Goal: Transaction & Acquisition: Purchase product/service

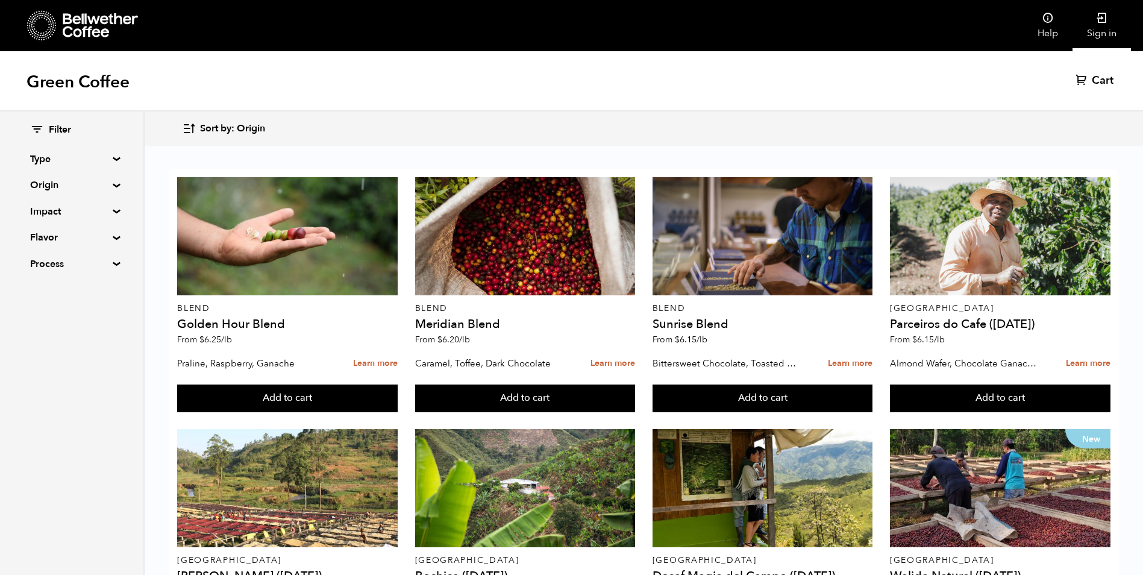
click at [1111, 11] on link "Sign in" at bounding box center [1102, 25] width 58 height 51
click at [1104, 14] on icon at bounding box center [1102, 18] width 12 height 12
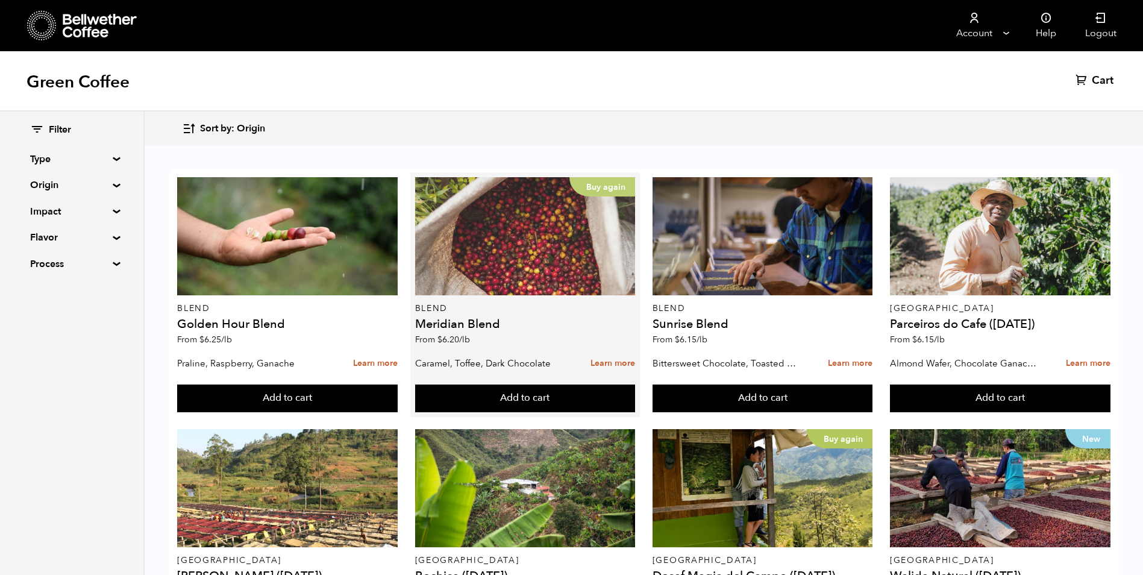
click at [553, 262] on div "Buy again" at bounding box center [525, 236] width 221 height 118
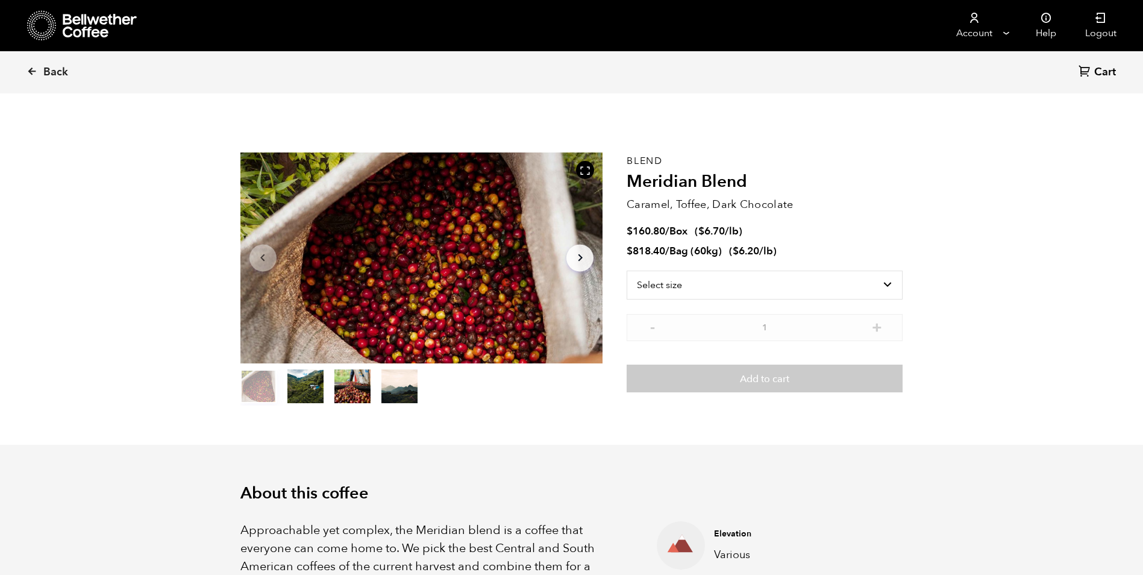
scroll to position [524, 642]
click at [885, 285] on select "Select size Bag (60kg) (132 lbs) Box (24 lbs)" at bounding box center [765, 285] width 276 height 29
select select "bag-3"
click at [627, 271] on select "Select size Bag (60kg) (132 lbs) Box (24 lbs)" at bounding box center [765, 285] width 276 height 29
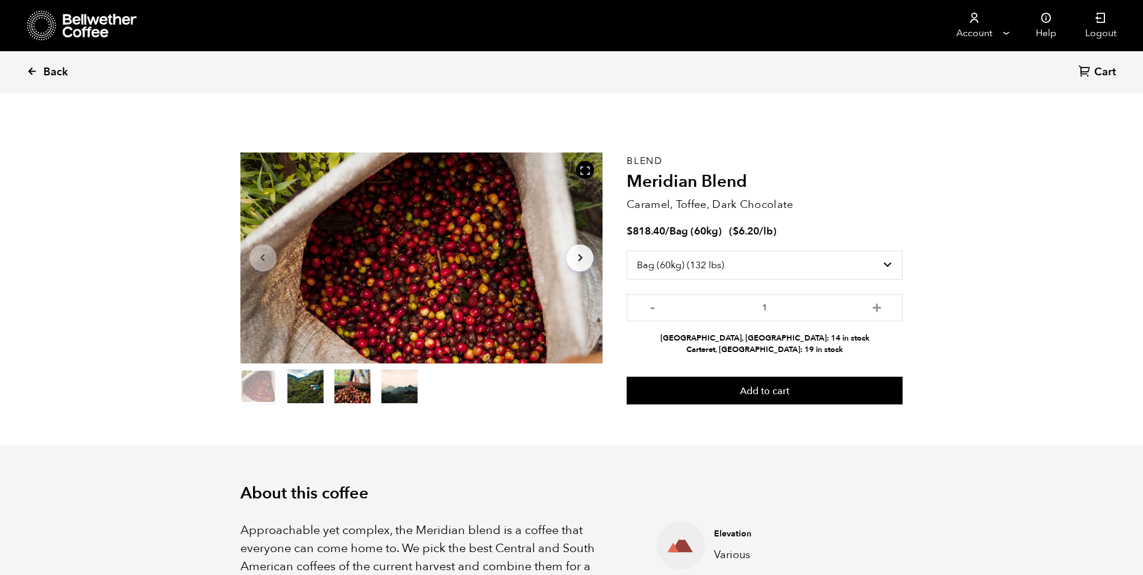
click at [34, 70] on icon at bounding box center [32, 71] width 11 height 11
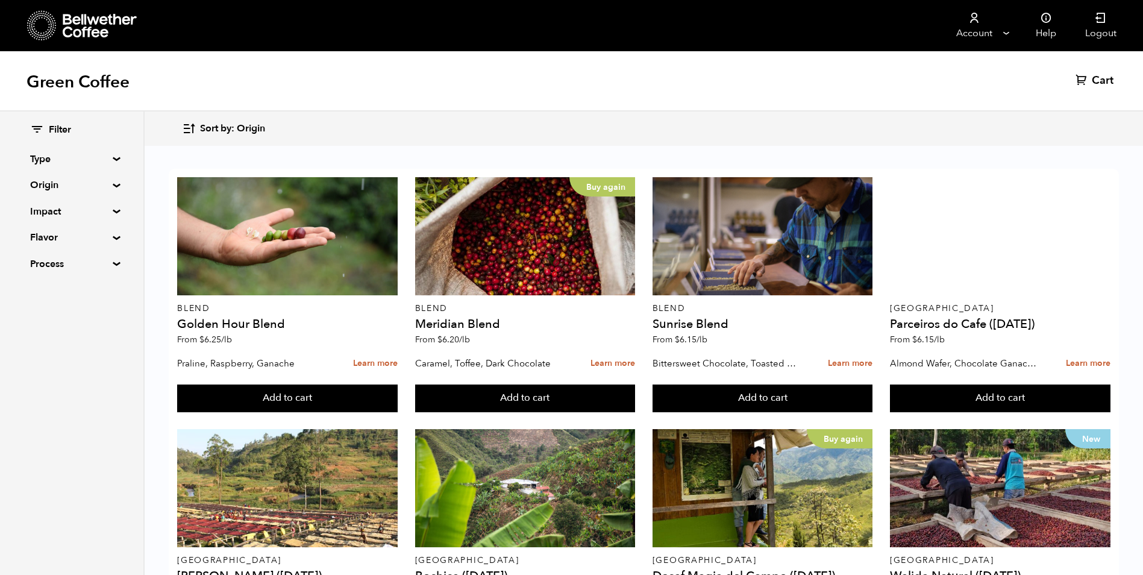
scroll to position [703, 0]
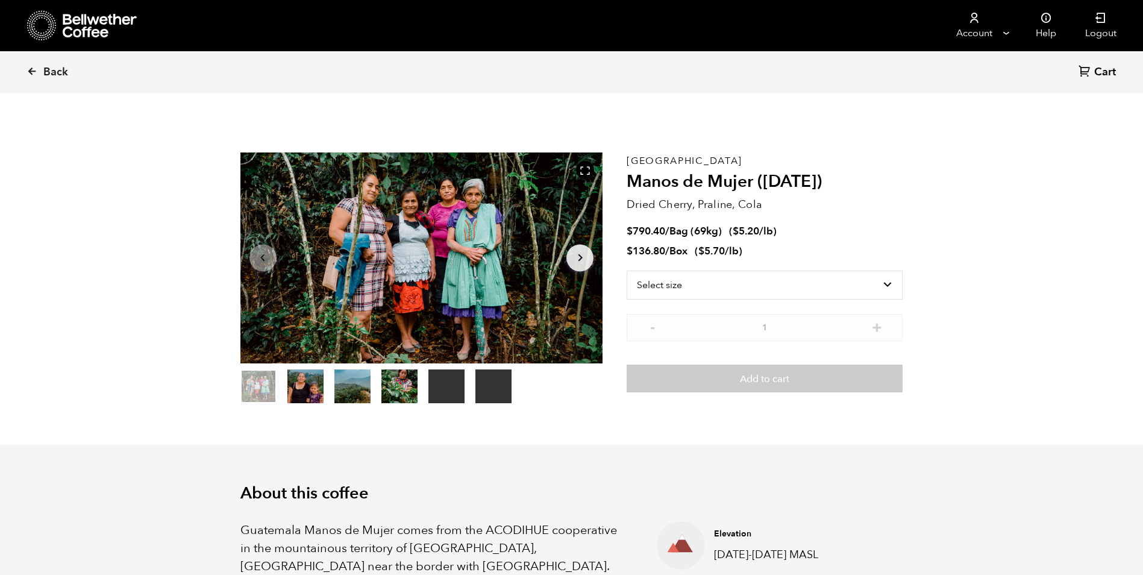
scroll to position [524, 642]
click at [886, 282] on select "Select size Bag (69kg) (152 lbs) Box (24 lbs)" at bounding box center [765, 285] width 276 height 29
click at [627, 271] on select "Select size Bag (69kg) (152 lbs) Box (24 lbs)" at bounding box center [765, 285] width 276 height 29
click at [889, 264] on select "Select size Bag (69kg) (152 lbs) Box (24 lbs)" at bounding box center [765, 265] width 276 height 29
click at [627, 251] on select "Select size Bag (69kg) (152 lbs) Box (24 lbs)" at bounding box center [765, 265] width 276 height 29
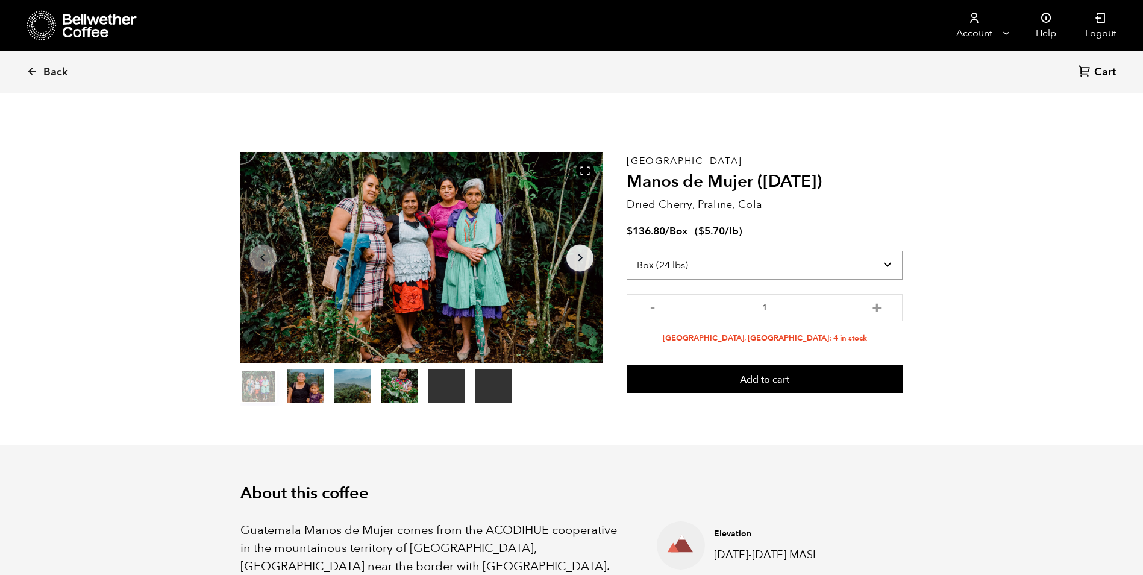
click at [888, 262] on select "Select size Bag (69kg) (152 lbs) Box (24 lbs)" at bounding box center [765, 265] width 276 height 29
click at [627, 251] on select "Select size Bag (69kg) (152 lbs) Box (24 lbs)" at bounding box center [765, 265] width 276 height 29
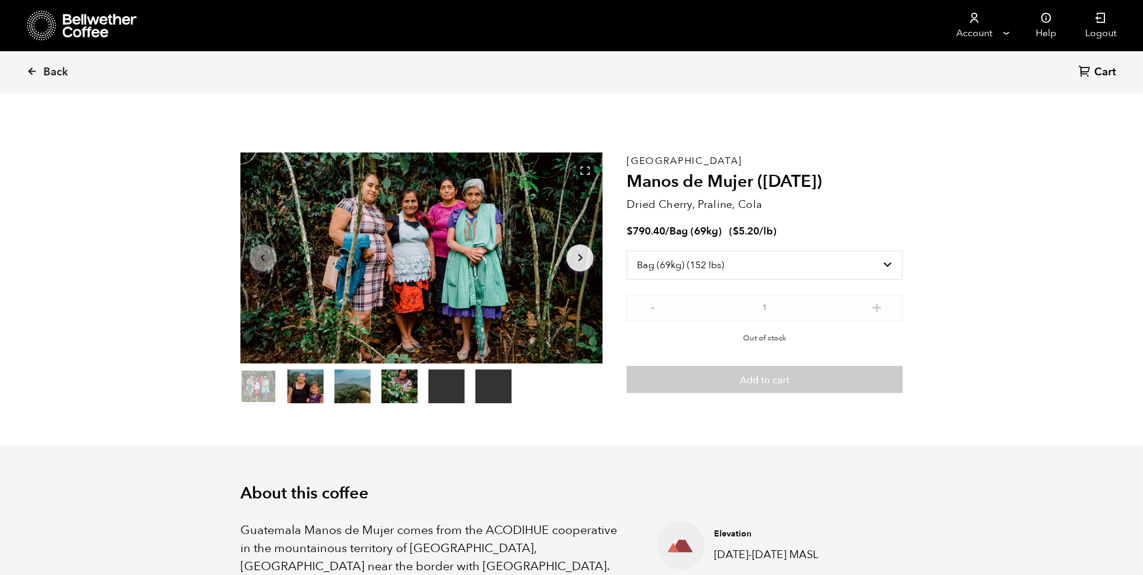
click at [889, 266] on select "Select size Bag (69kg) (152 lbs) Box (24 lbs)" at bounding box center [765, 265] width 276 height 29
select select "box"
click at [627, 251] on select "Select size Bag (69kg) (152 lbs) Box (24 lbs)" at bounding box center [765, 265] width 276 height 29
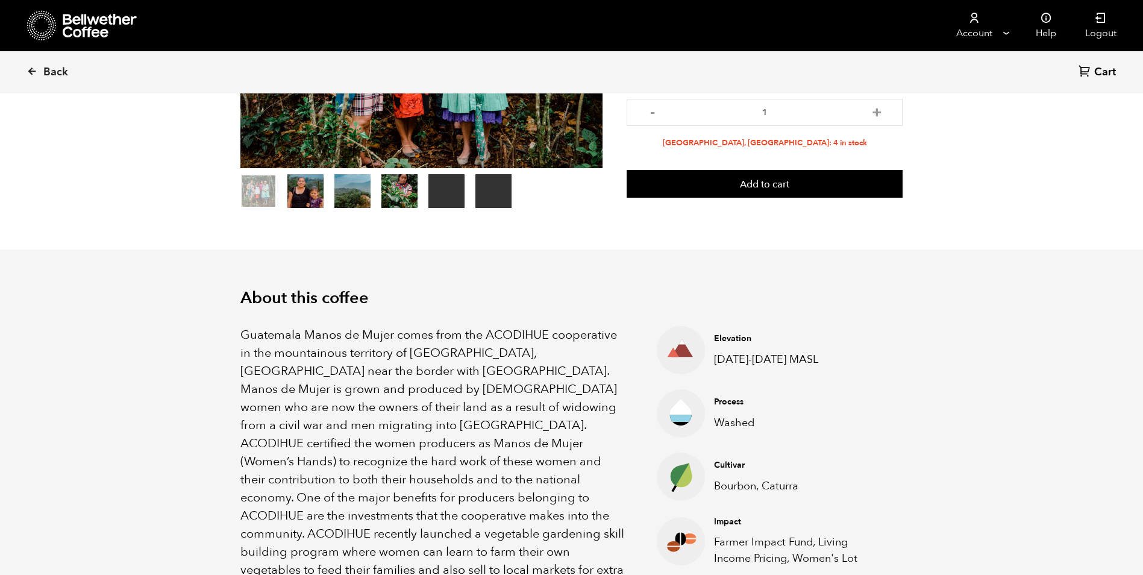
scroll to position [0, 0]
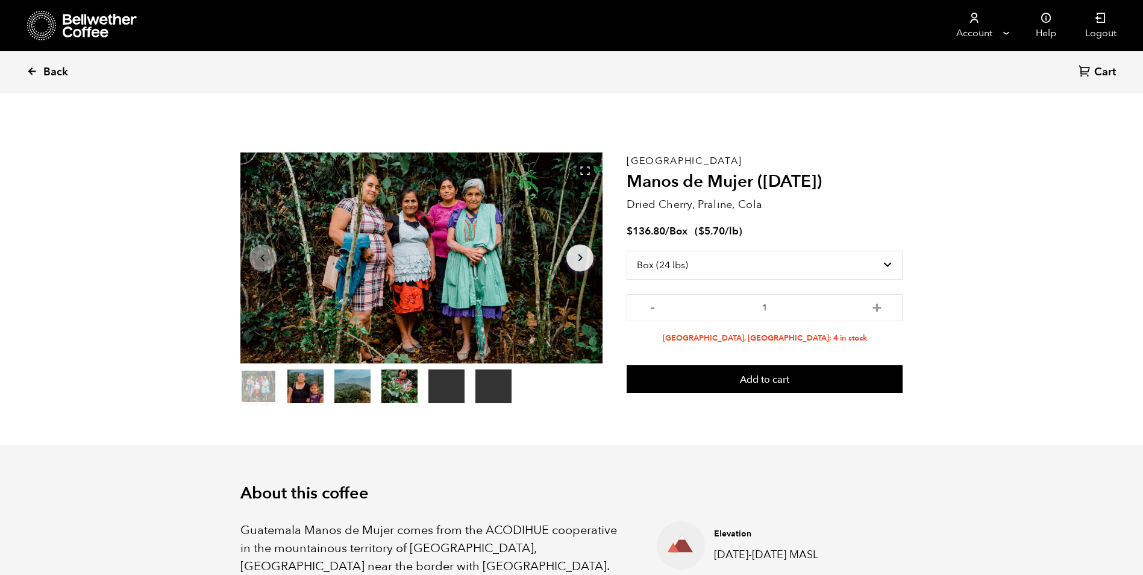
click at [28, 72] on icon at bounding box center [32, 71] width 11 height 11
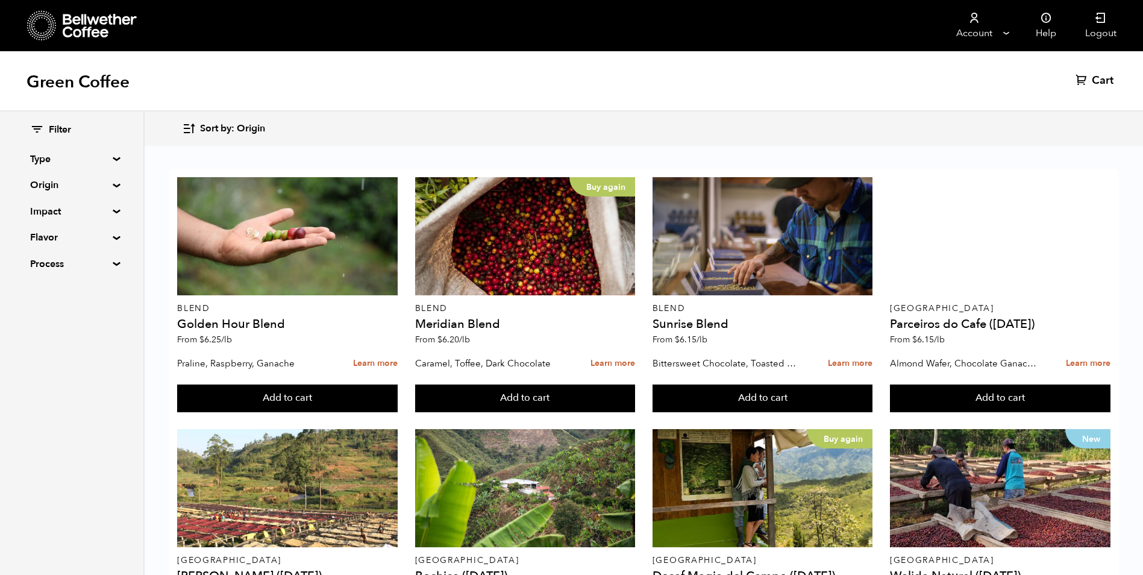
scroll to position [643, 0]
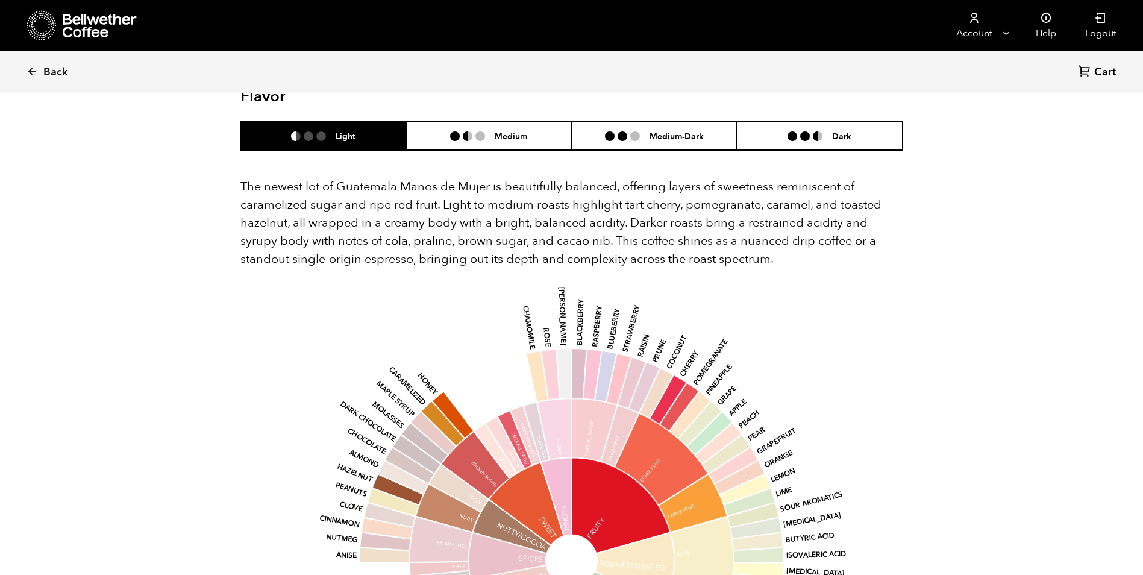
scroll to position [2123, 0]
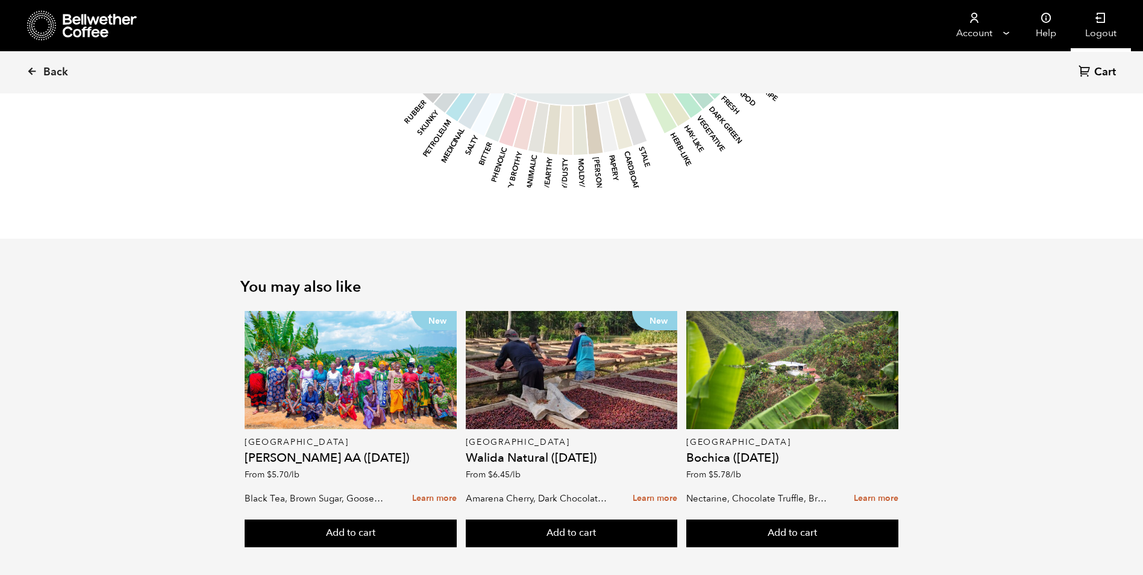
click at [1101, 30] on link "Logout" at bounding box center [1101, 25] width 60 height 51
